Goal: Information Seeking & Learning: Learn about a topic

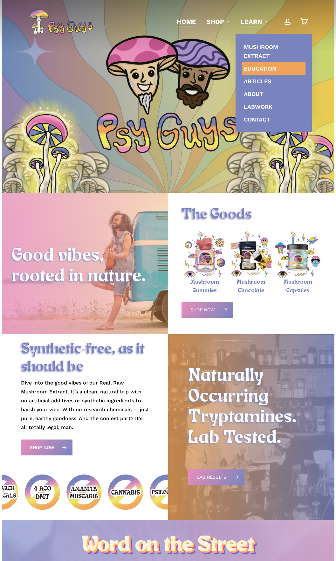
click at [260, 67] on span "Education" at bounding box center [260, 68] width 32 height 7
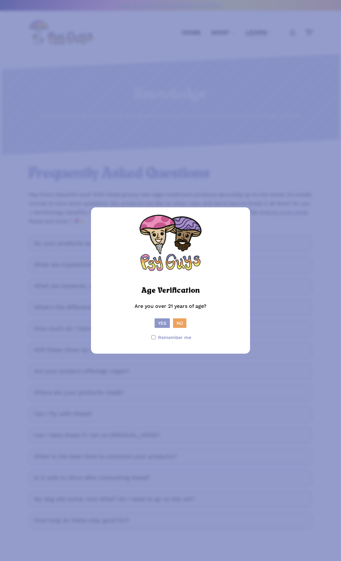
click at [165, 325] on button "Yes" at bounding box center [162, 324] width 15 height 10
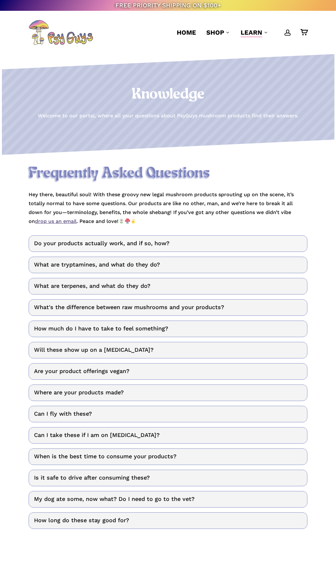
click at [135, 243] on link "Do your products actually work, and if so, how?" at bounding box center [168, 244] width 279 height 17
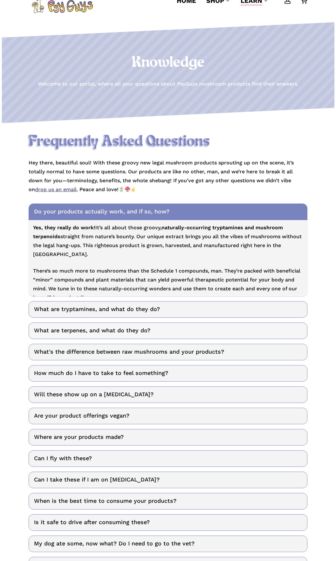
scroll to position [64, 0]
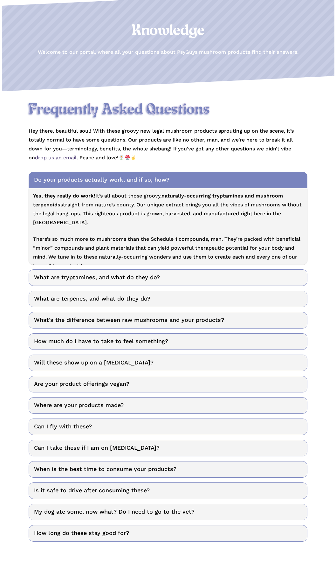
click at [90, 277] on link "What are tryptamines, and what do they do?" at bounding box center [168, 278] width 279 height 17
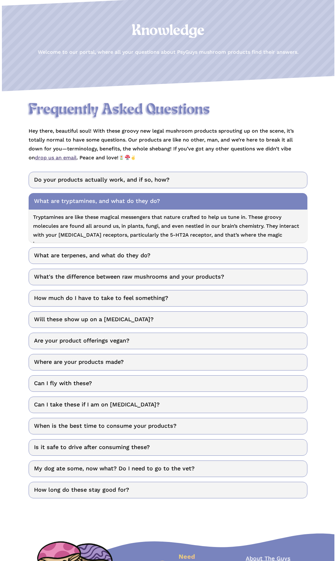
click at [96, 257] on link "What are terpenes, and what do they do?" at bounding box center [168, 256] width 279 height 17
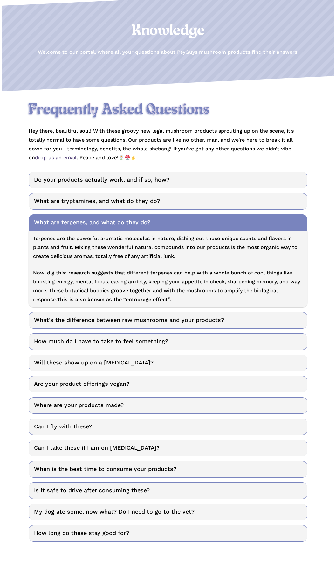
scroll to position [95, 0]
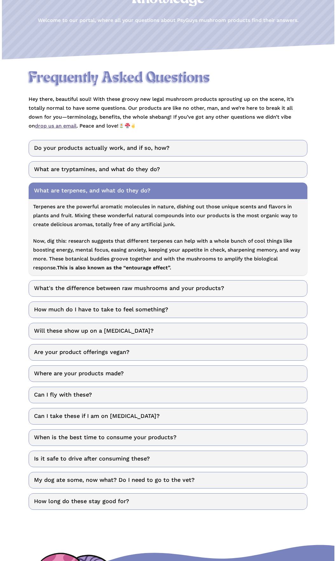
click at [106, 291] on link "What's the difference between raw mushrooms and your products?" at bounding box center [168, 288] width 279 height 17
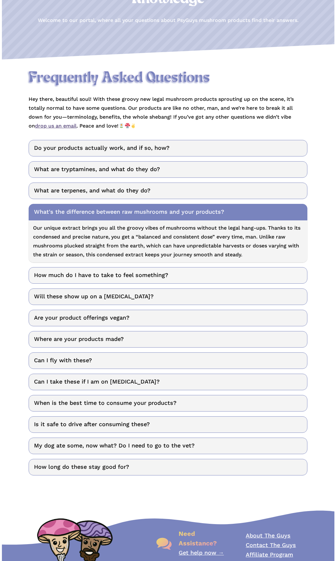
click at [85, 276] on link "How much do I have to take to feel something?" at bounding box center [168, 275] width 279 height 17
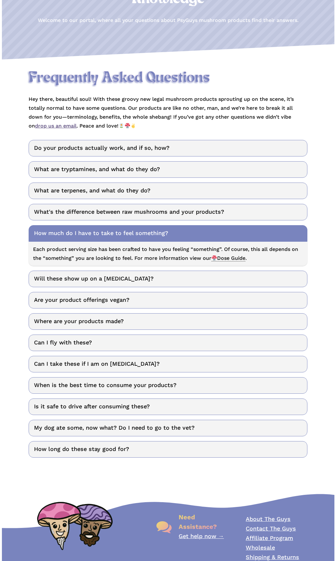
click at [229, 259] on span "Dose Guide" at bounding box center [229, 258] width 34 height 6
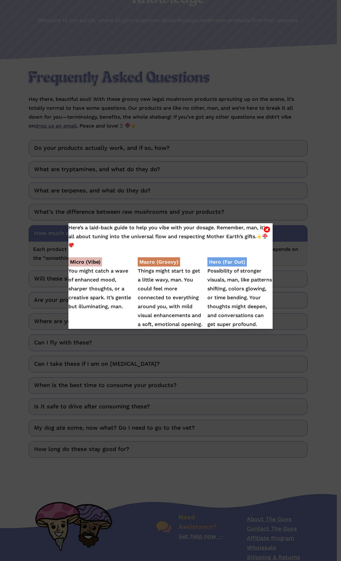
click at [196, 343] on div "Here’s a laid-back guide to help you vibe with your dosage. Remember, man, it’s…" at bounding box center [170, 280] width 341 height 561
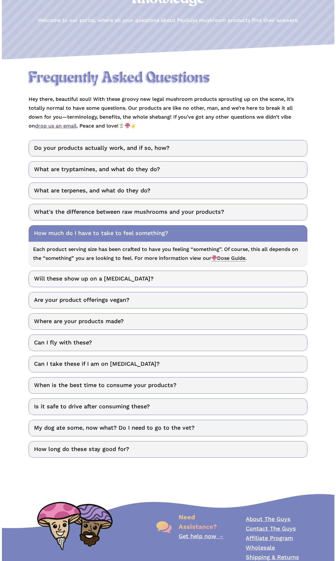
click at [74, 281] on link "Will these show up on a drug test?" at bounding box center [168, 279] width 279 height 17
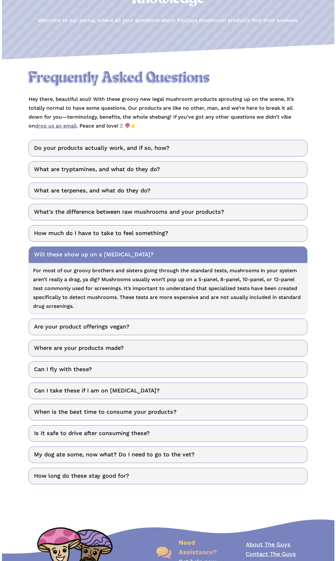
click at [61, 327] on link "Are your product offerings vegan?" at bounding box center [168, 327] width 279 height 17
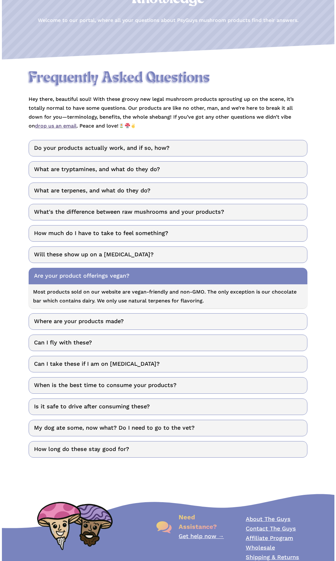
click at [65, 324] on link "Where are your products made?" at bounding box center [168, 322] width 279 height 17
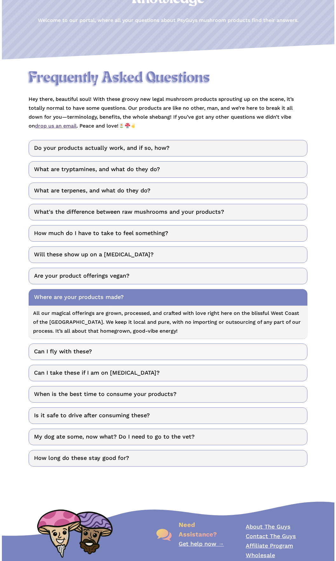
click at [62, 353] on link "Can I fly with these?" at bounding box center [168, 352] width 279 height 17
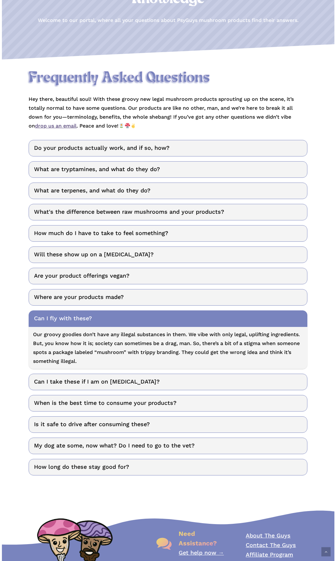
scroll to position [127, 0]
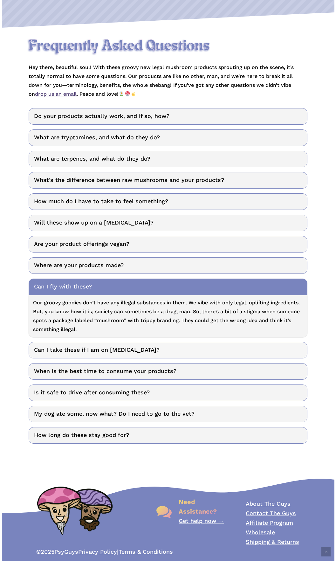
click at [71, 349] on link "Can I take these if I am on SSRIs?" at bounding box center [168, 350] width 279 height 17
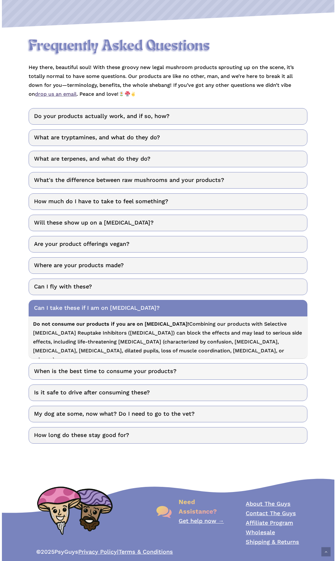
click at [88, 371] on link "When is the best time to consume your products?" at bounding box center [168, 371] width 279 height 17
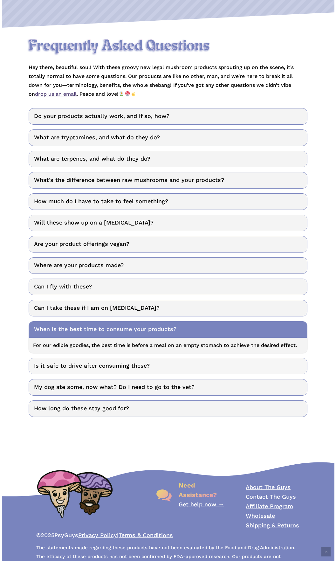
click at [80, 367] on link "Is it safe to drive after consuming these?" at bounding box center [168, 366] width 279 height 17
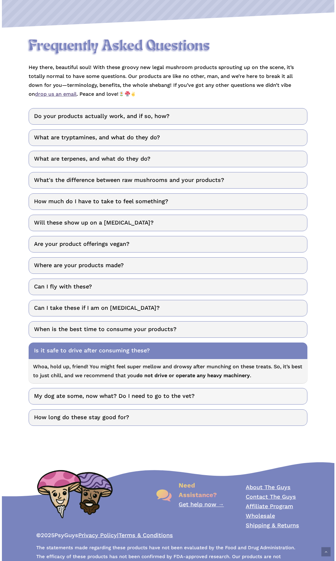
click at [84, 396] on link "My dog ate some, now what? Do I need to go to the vet?" at bounding box center [168, 396] width 279 height 17
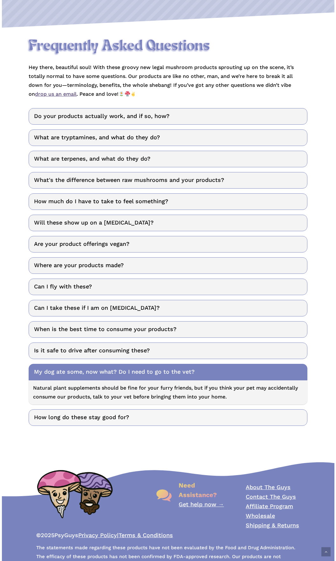
click at [70, 421] on link "How long do these stay good for?" at bounding box center [168, 418] width 279 height 17
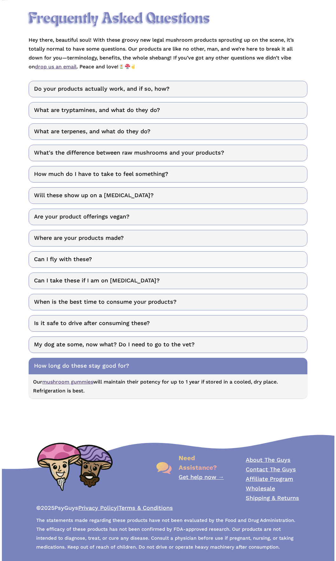
scroll to position [0, 0]
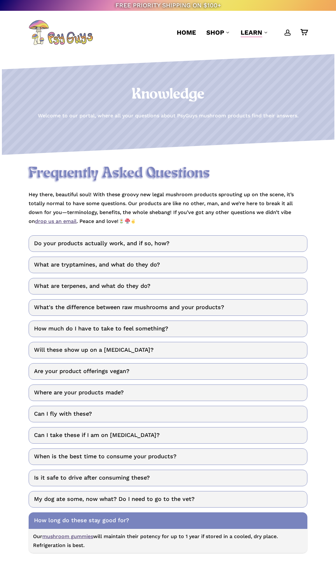
click at [95, 245] on link "Do your products actually work, and if so, how?" at bounding box center [168, 244] width 279 height 17
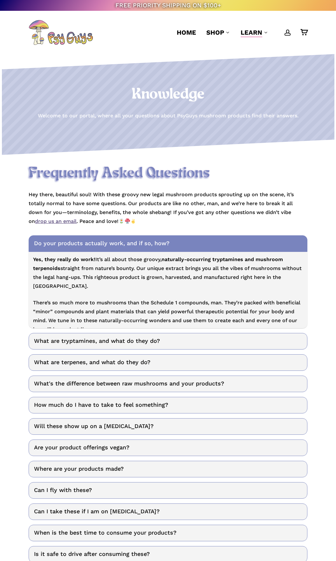
click at [95, 245] on link "Do your products actually work, and if so, how?" at bounding box center [168, 244] width 279 height 17
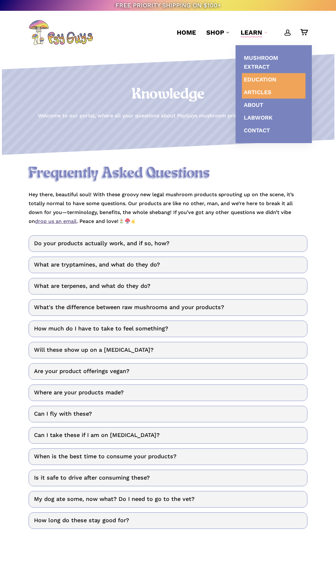
click at [261, 92] on span "Articles" at bounding box center [258, 92] width 28 height 7
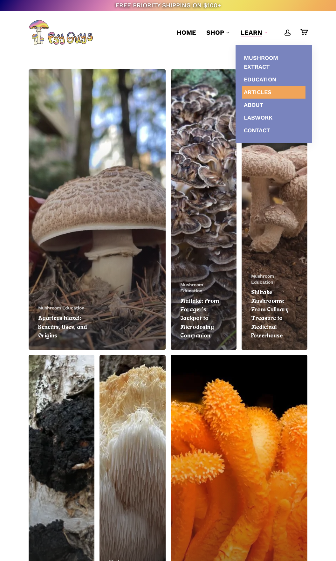
click at [254, 33] on span "Learn" at bounding box center [252, 33] width 22 height 8
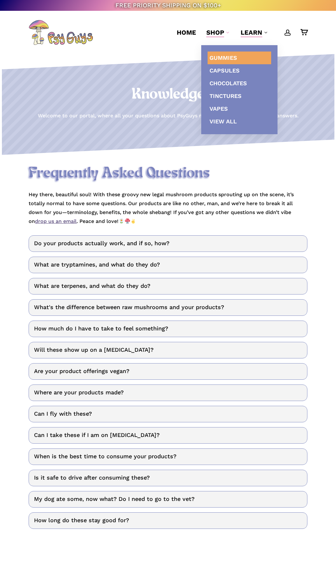
click at [218, 58] on span "Gummies" at bounding box center [224, 57] width 28 height 7
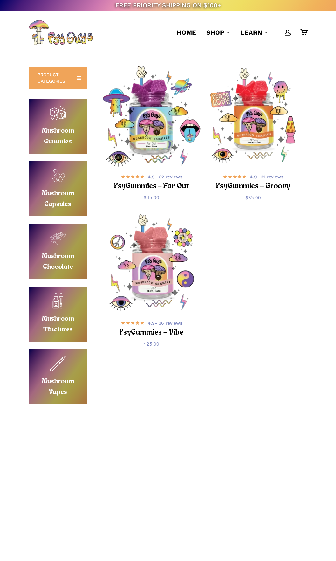
click at [160, 163] on img "PsyGummies - Far Out" at bounding box center [152, 116] width 101 height 101
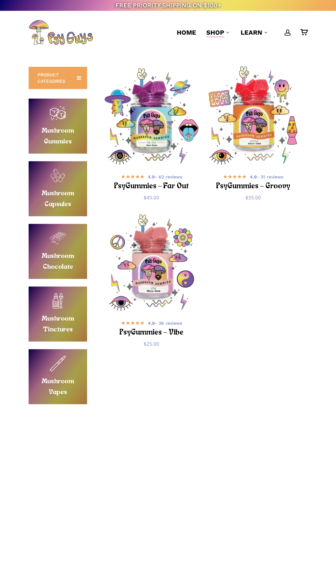
click at [264, 138] on img "PsyGummies - Groovy" at bounding box center [253, 116] width 101 height 101
